Goal: Information Seeking & Learning: Learn about a topic

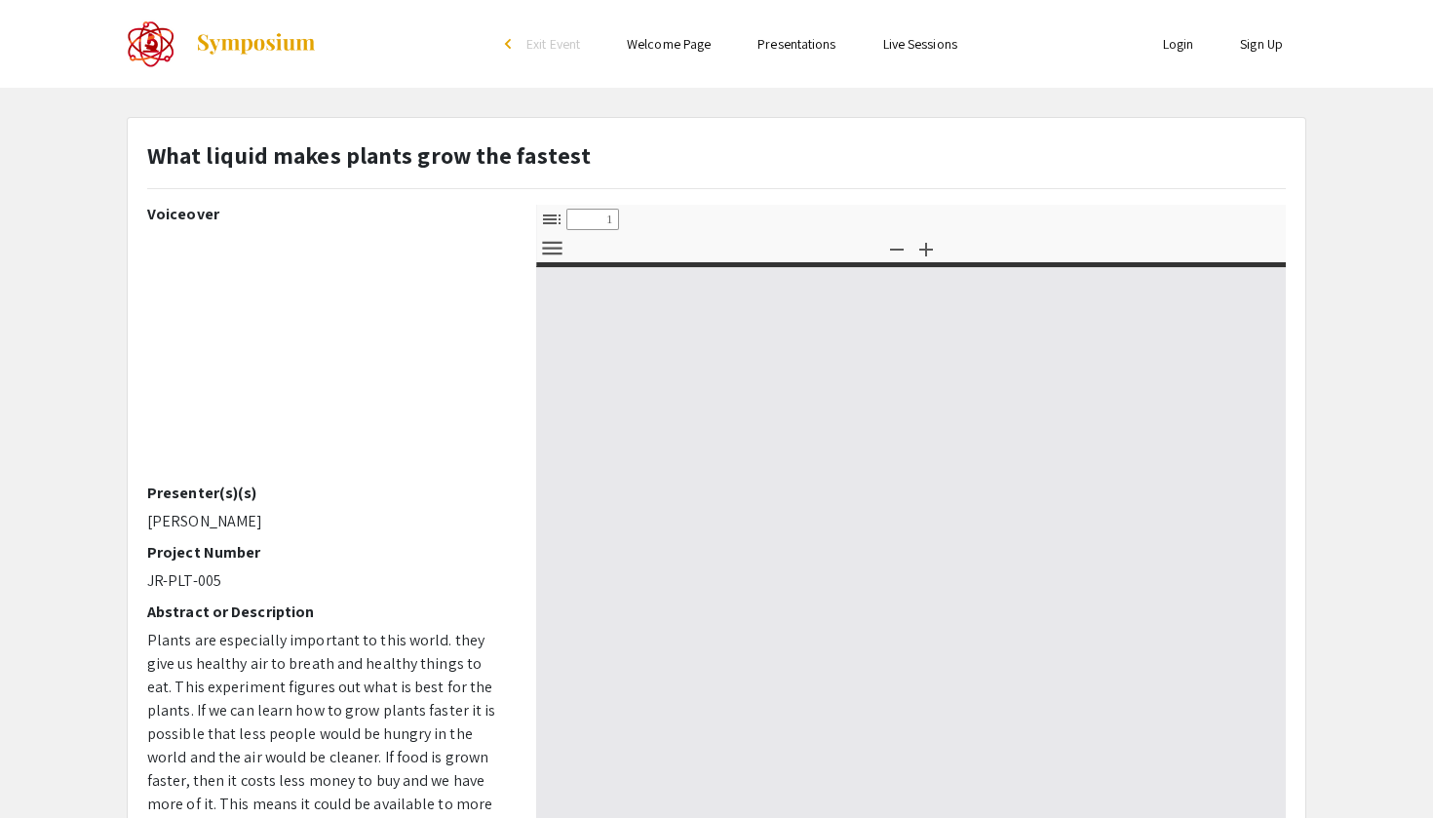
select select "custom"
type input "0"
select select "custom"
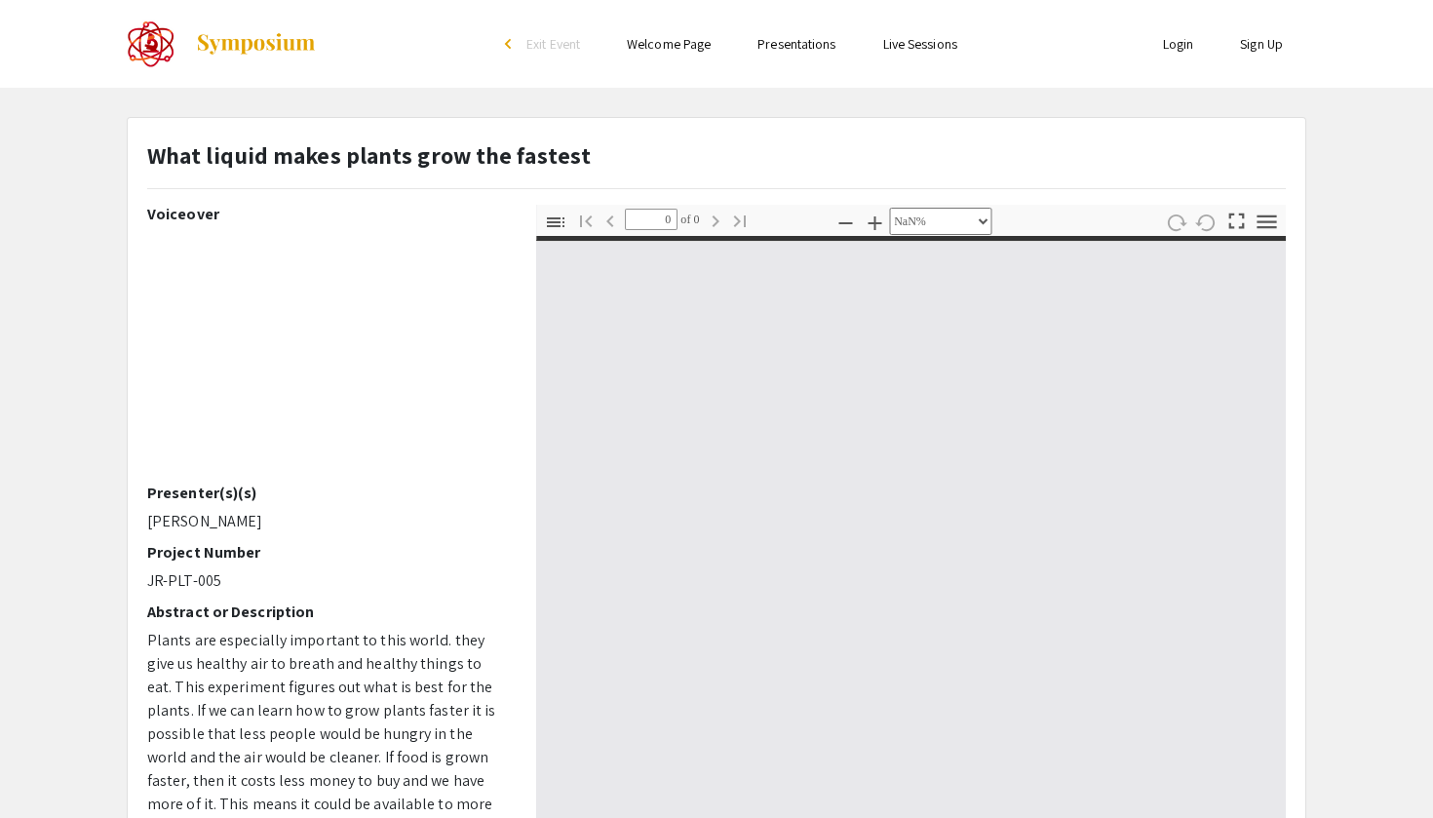
type input "1"
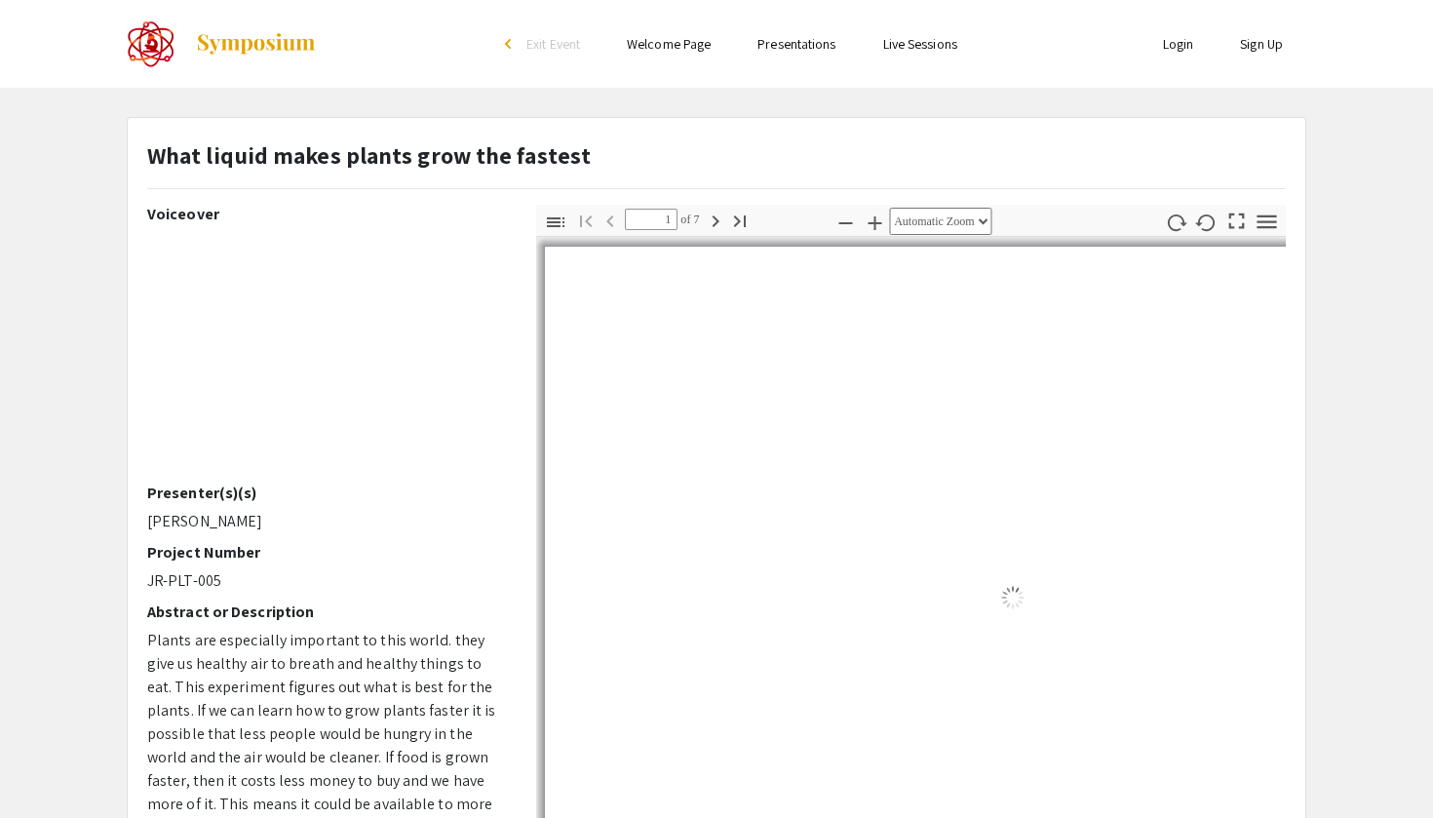
select select "auto"
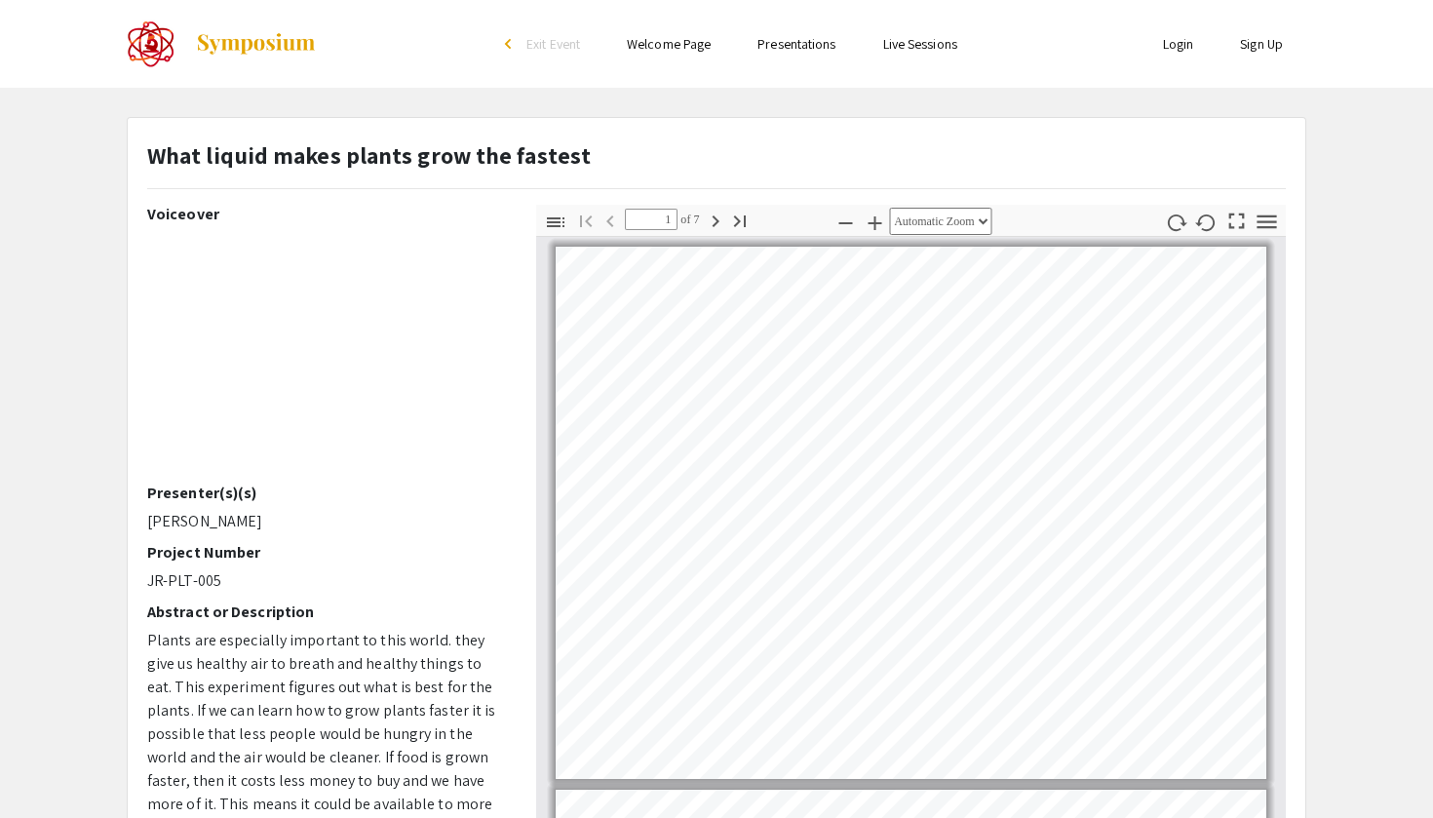
scroll to position [1, 0]
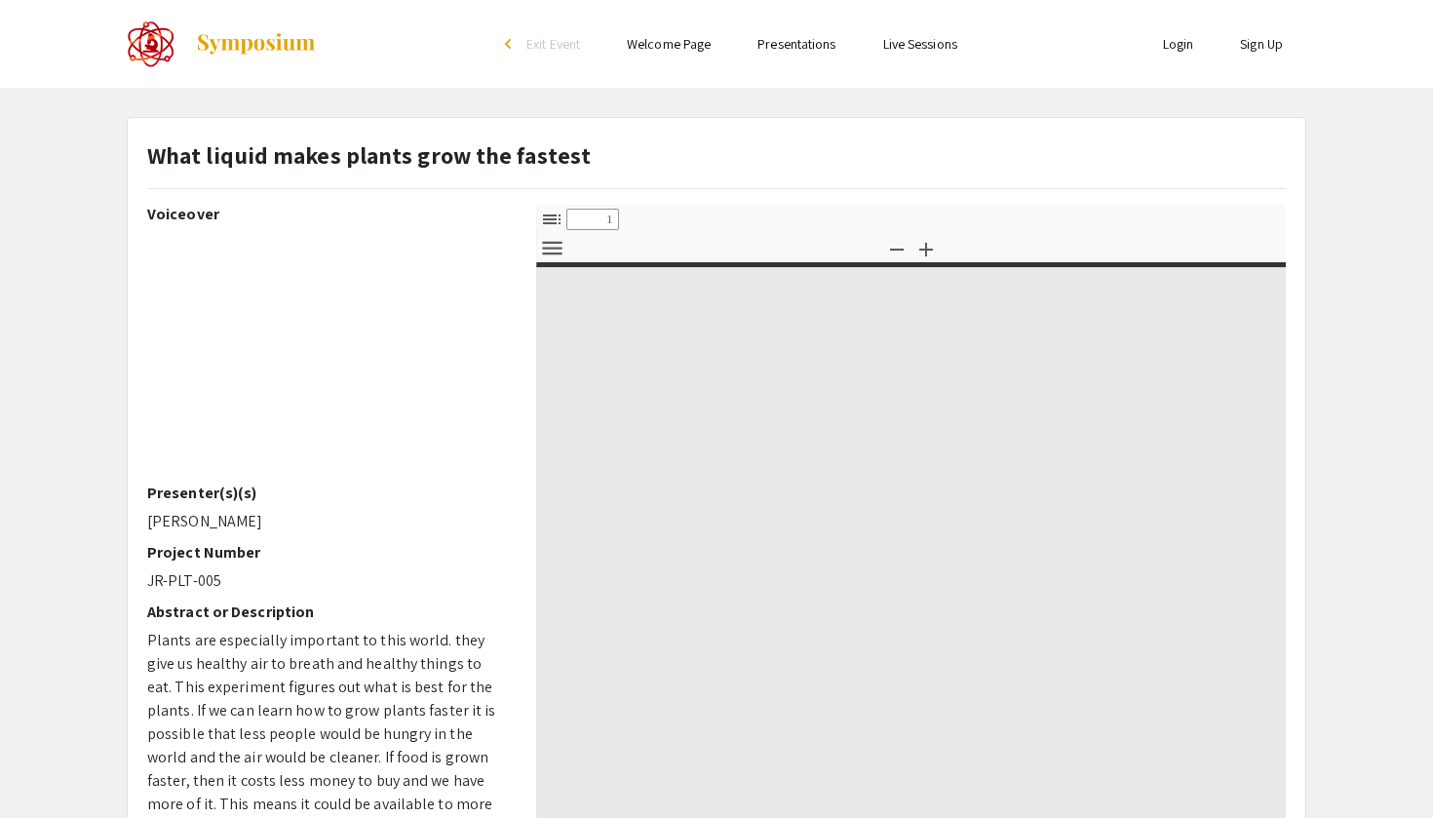
select select "custom"
type input "0"
select select "custom"
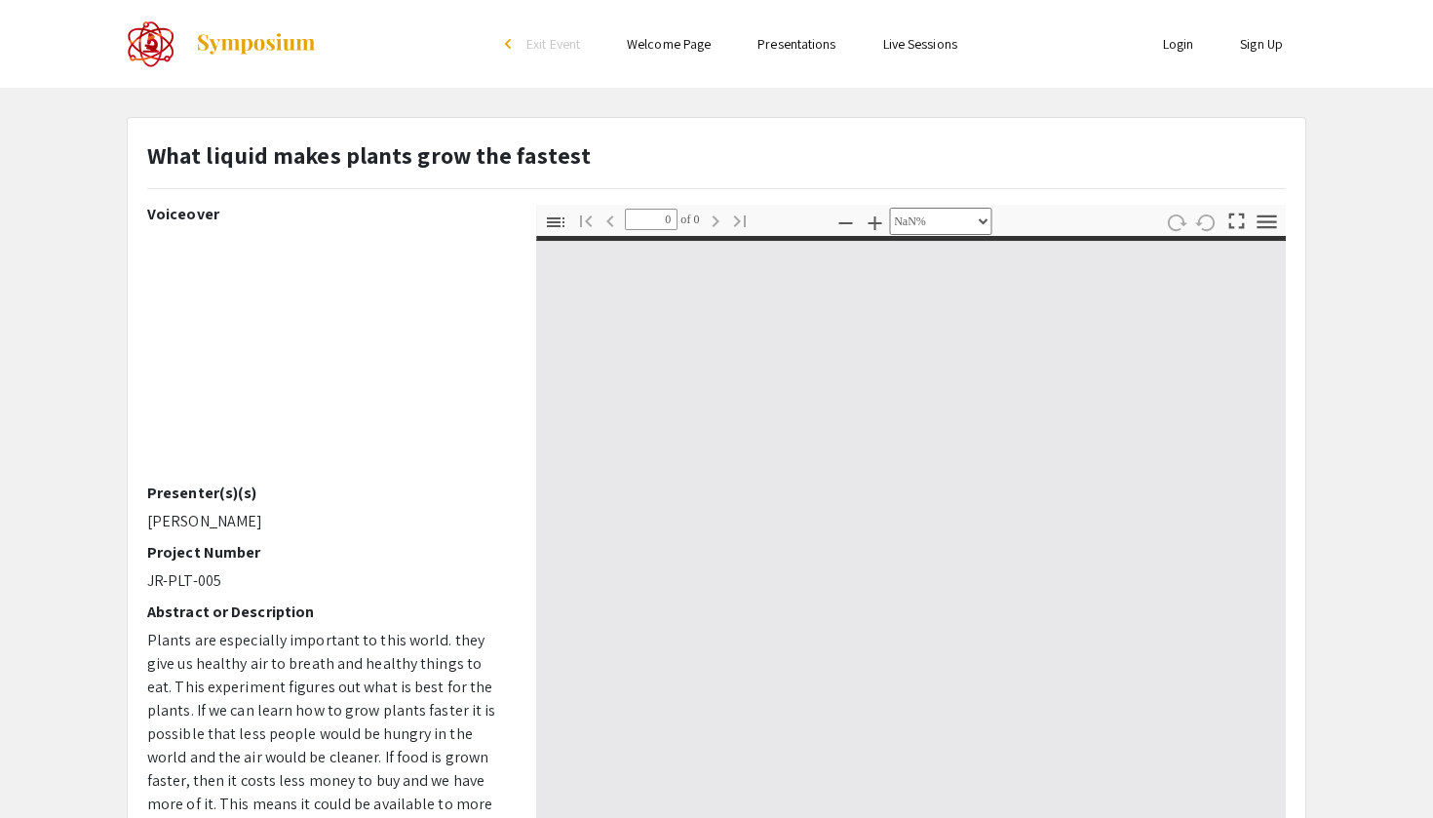
type input "1"
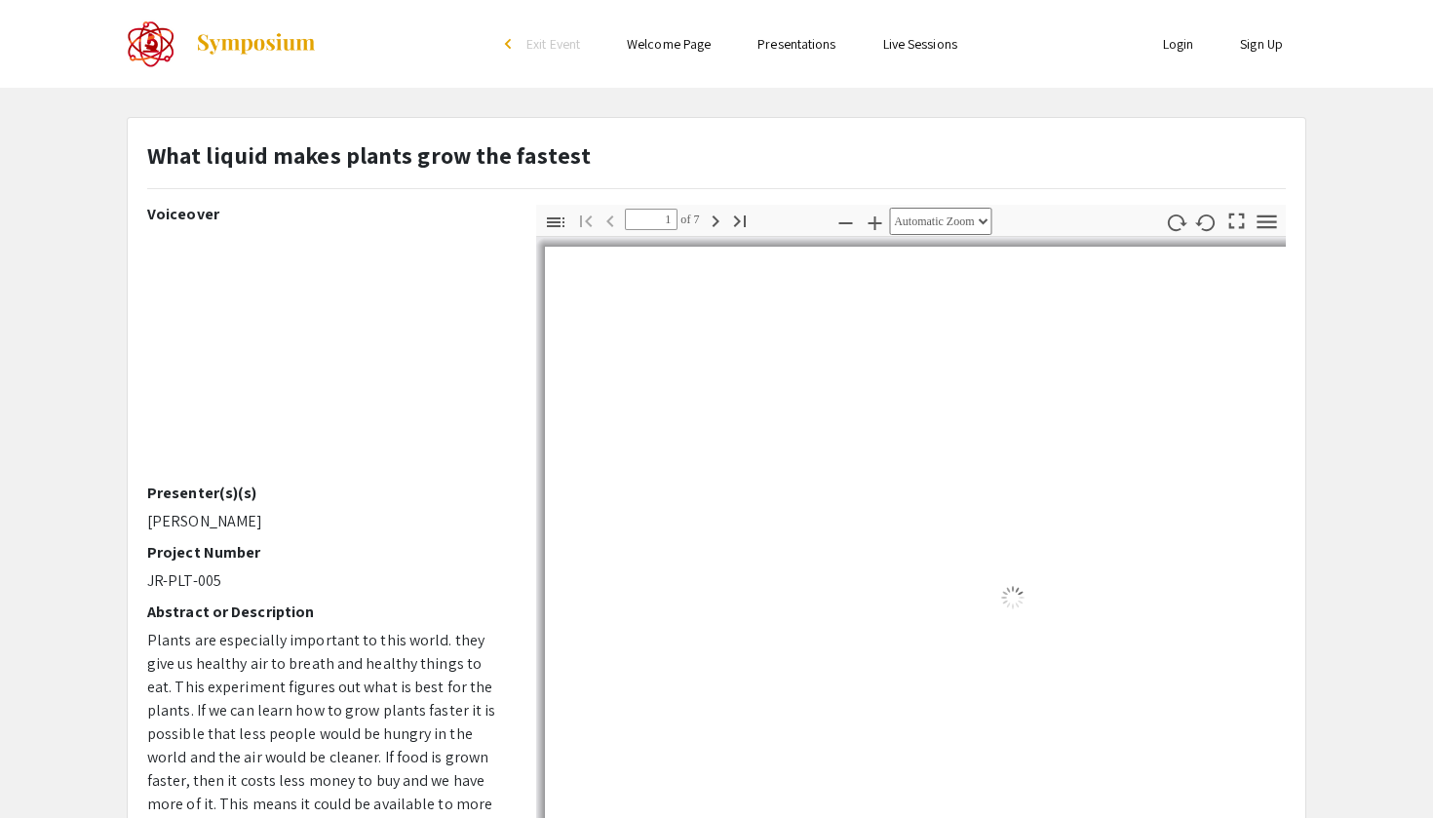
select select "auto"
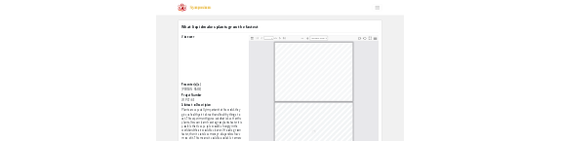
scroll to position [4, 0]
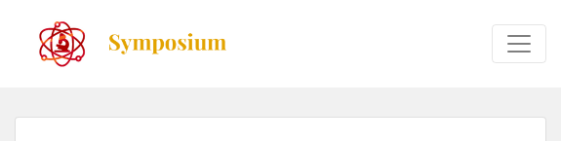
select select "custom"
type input "0"
select select "auto"
type input "1"
select select "auto"
